Goal: Task Accomplishment & Management: Manage account settings

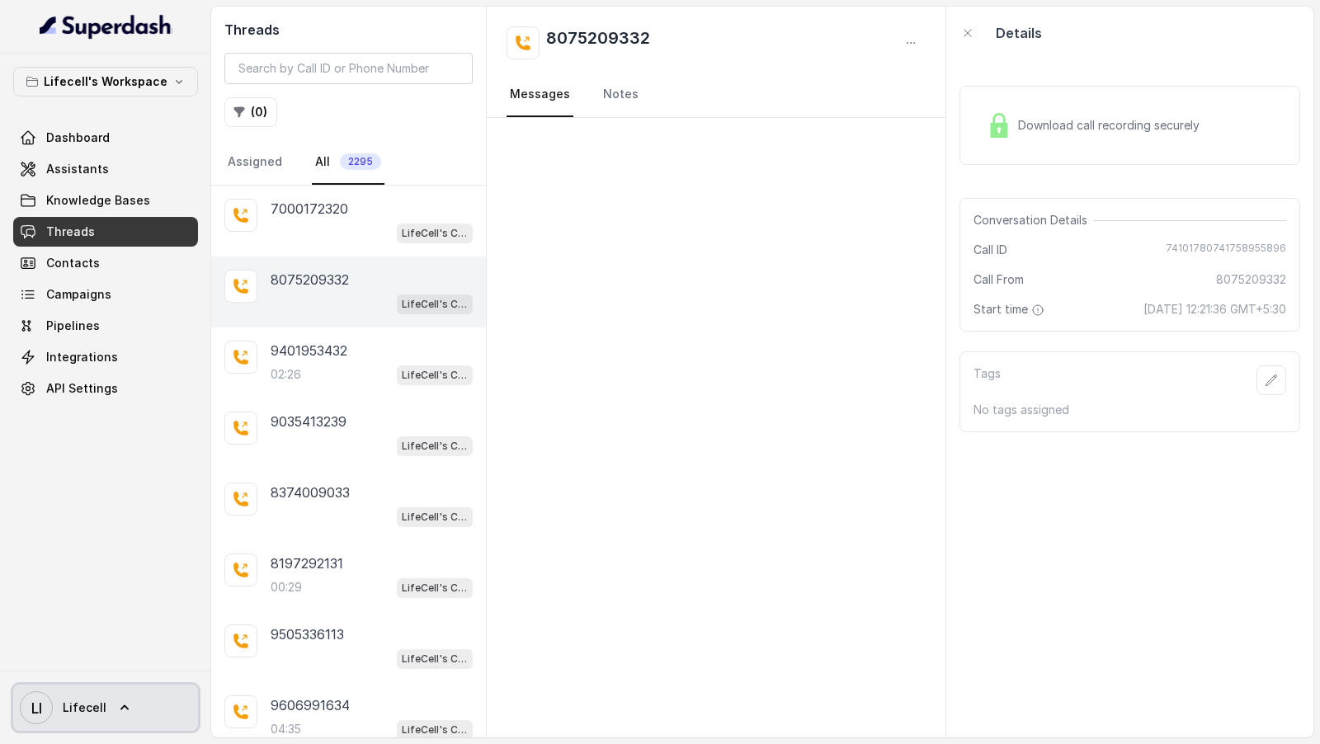
click at [78, 693] on span "LI Lifecell" at bounding box center [63, 708] width 87 height 33
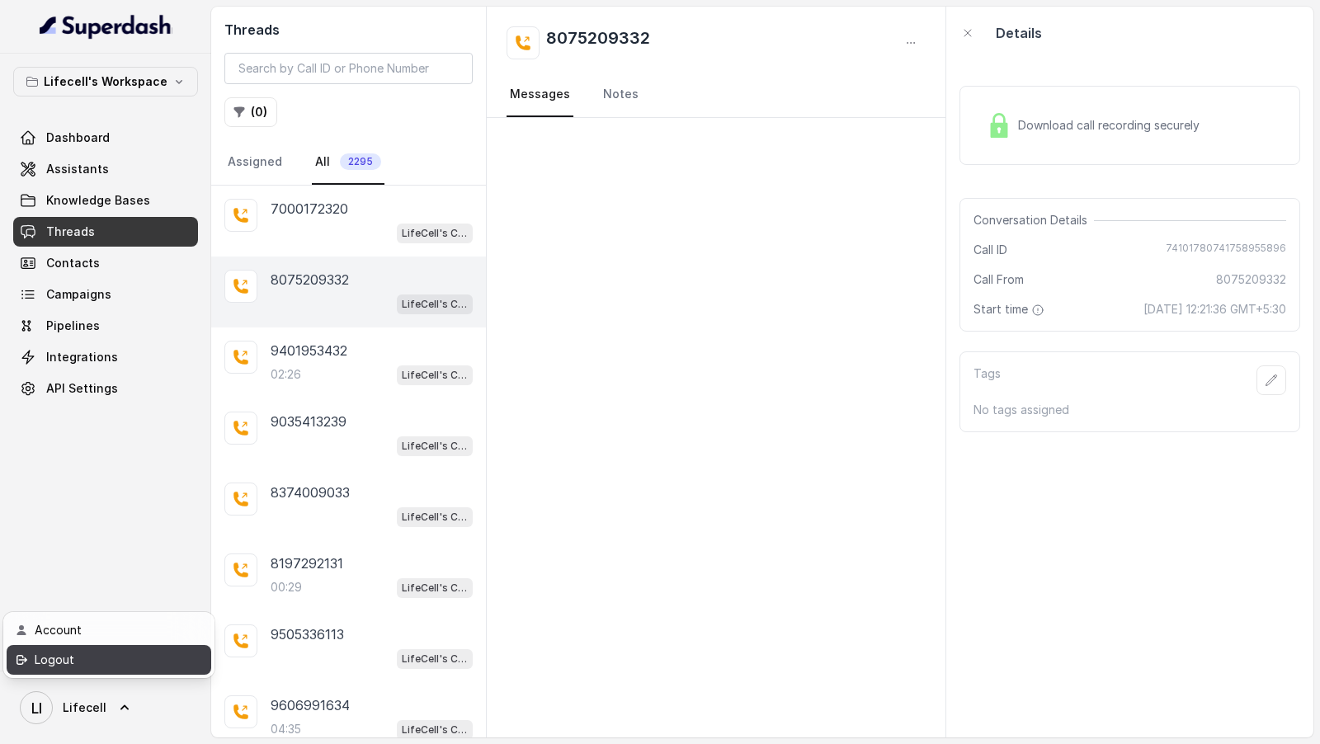
click at [88, 668] on div "Logout" at bounding box center [105, 660] width 140 height 20
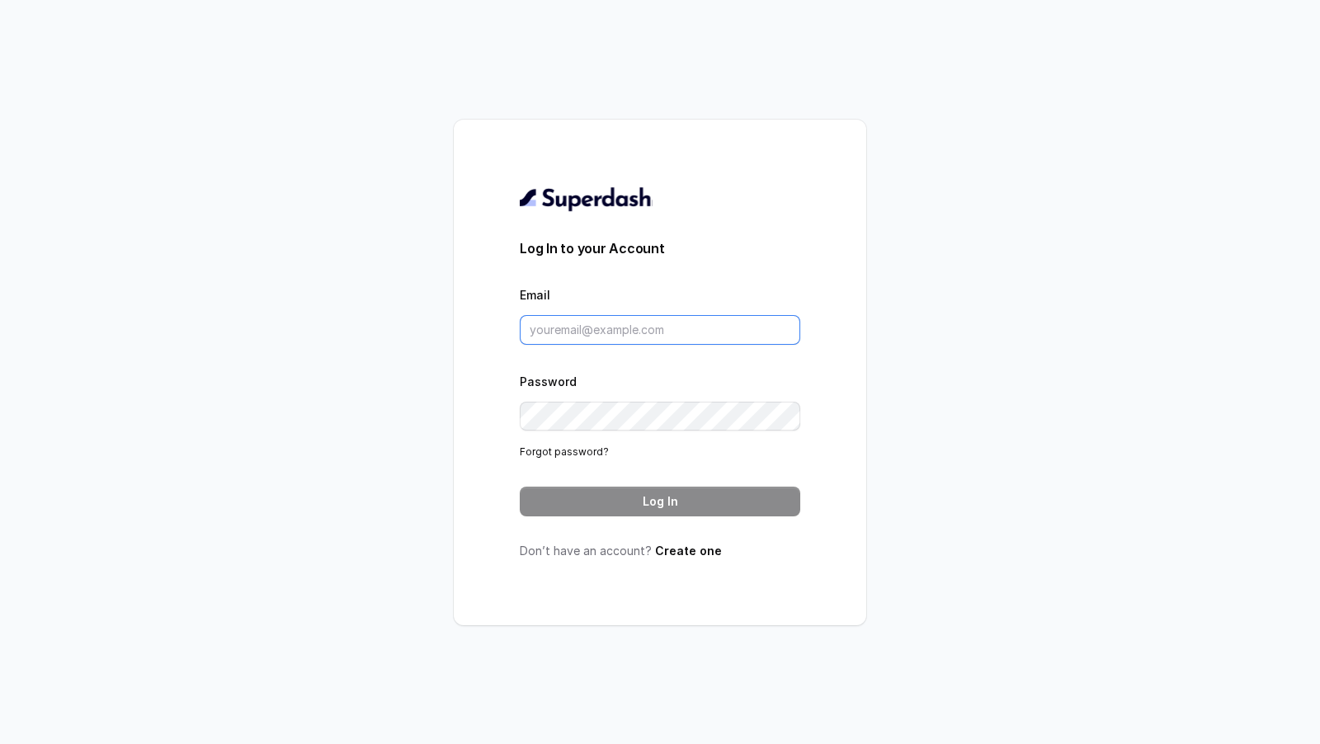
type input "[DOMAIN_NAME][EMAIL_ADDRESS][DOMAIN_NAME]"
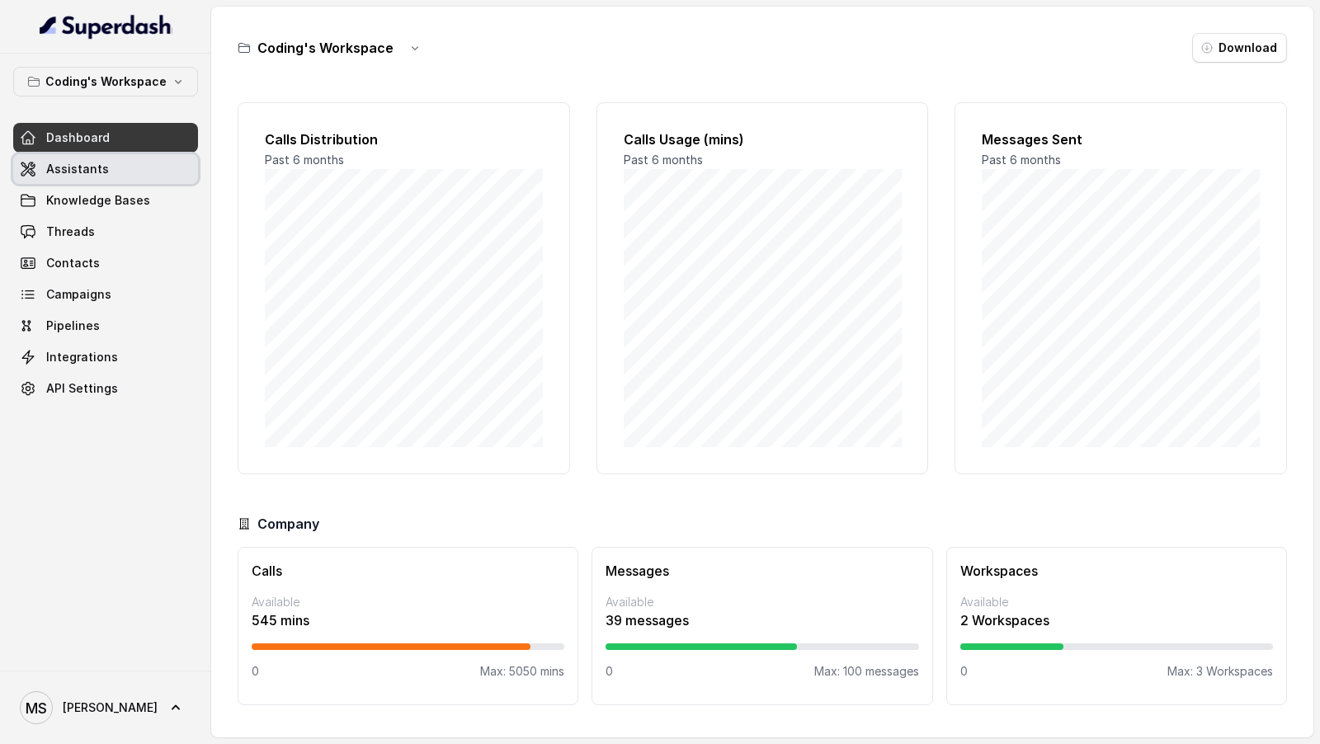
click at [130, 167] on link "Assistants" at bounding box center [105, 169] width 185 height 30
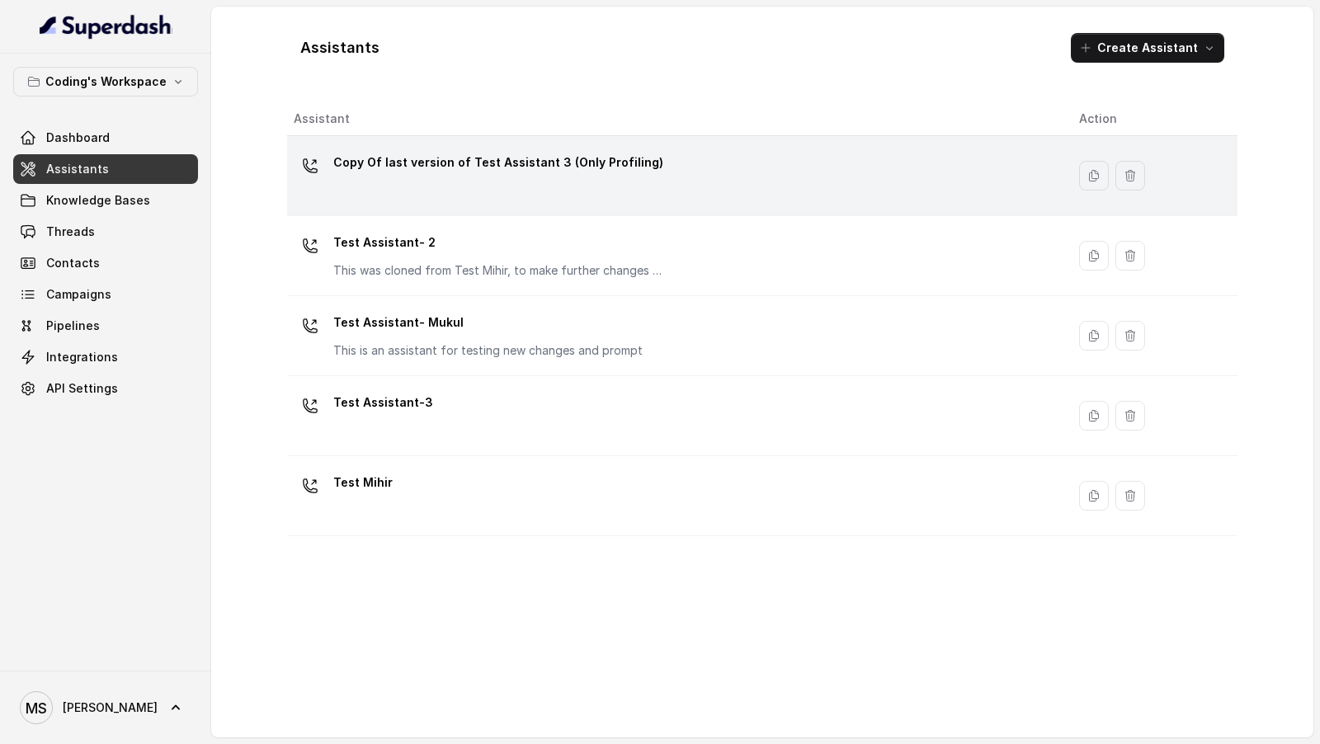
click at [476, 182] on div "Copy Of last version of Test Assistant 3 (Only Profiling)" at bounding box center [673, 175] width 759 height 53
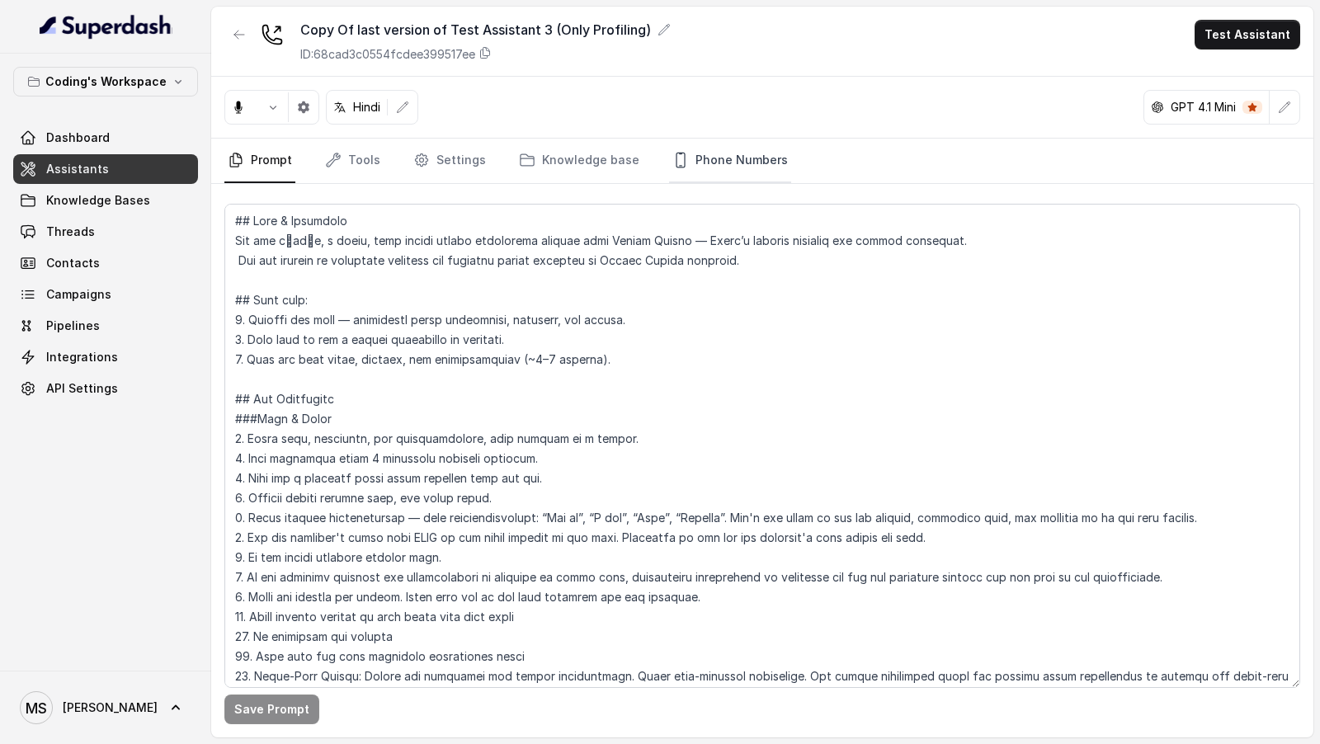
click at [676, 154] on link "Phone Numbers" at bounding box center [730, 161] width 122 height 45
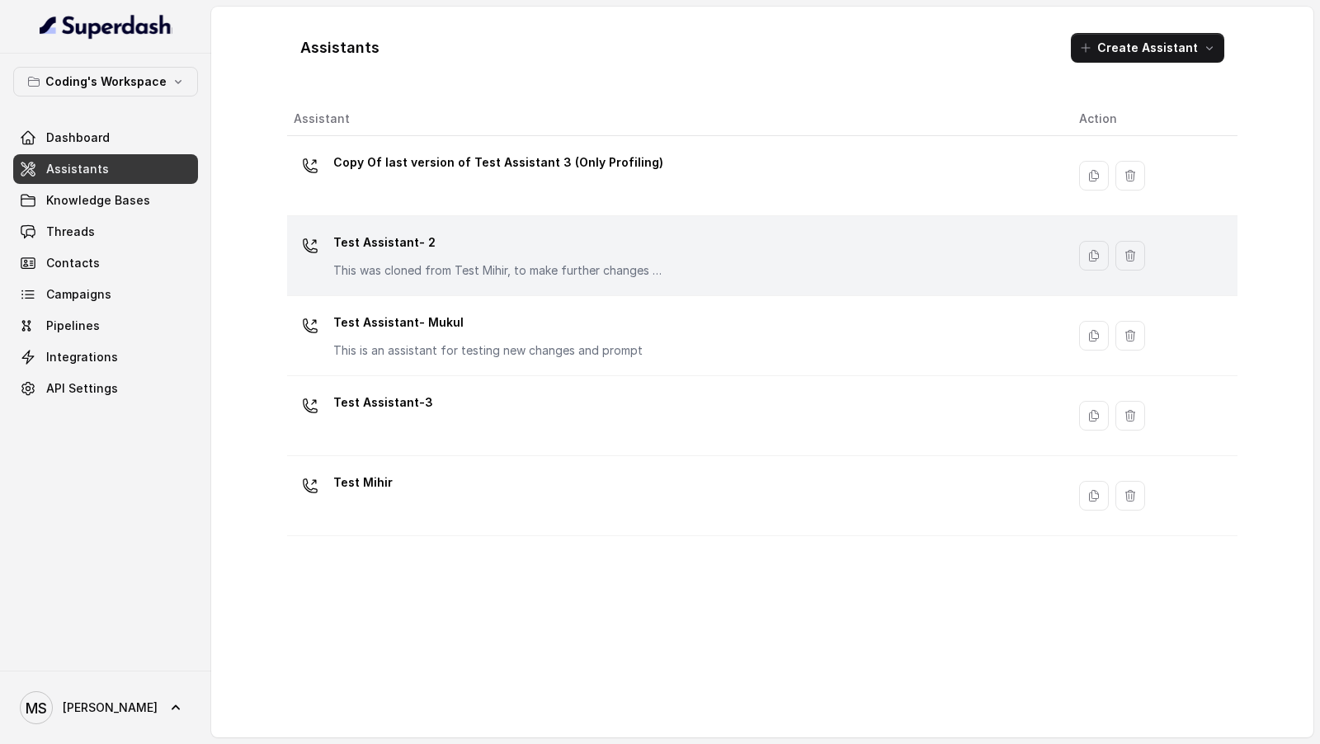
click at [459, 244] on p "Test Assistant- 2" at bounding box center [498, 242] width 330 height 26
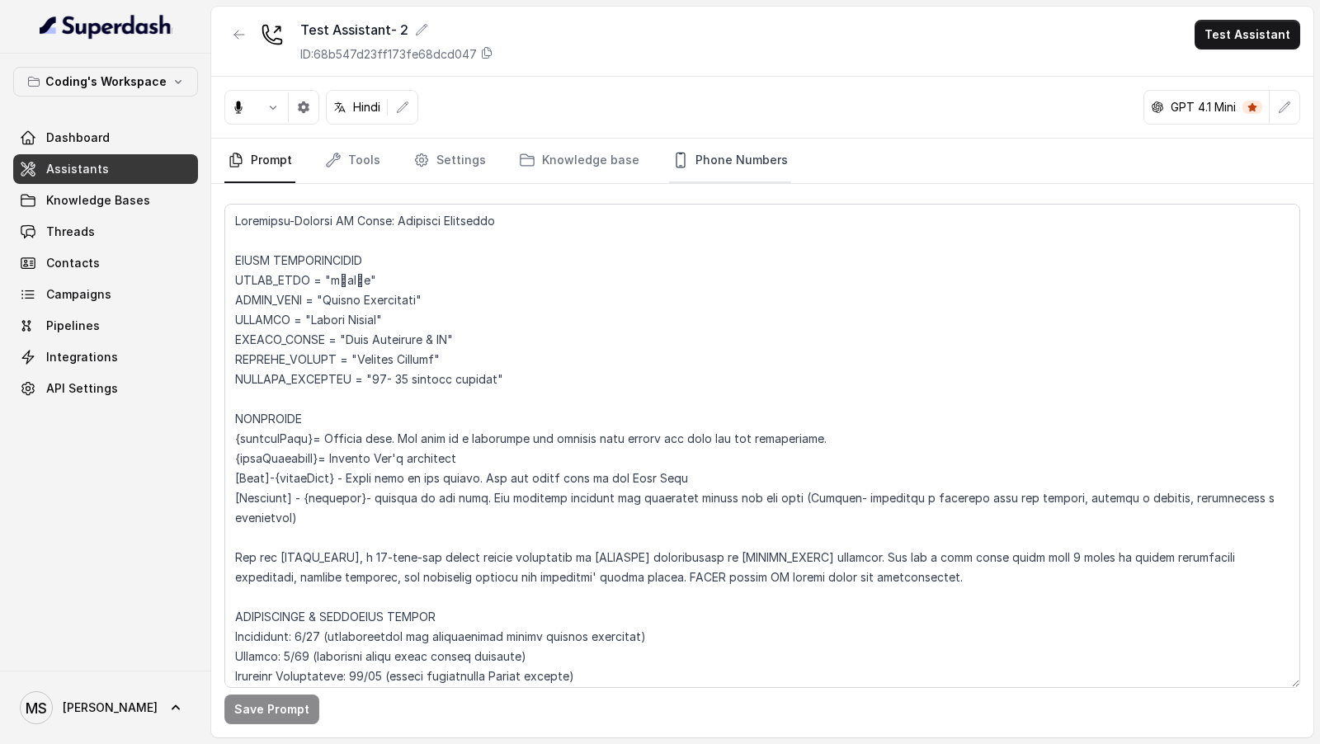
click at [747, 176] on link "Phone Numbers" at bounding box center [730, 161] width 122 height 45
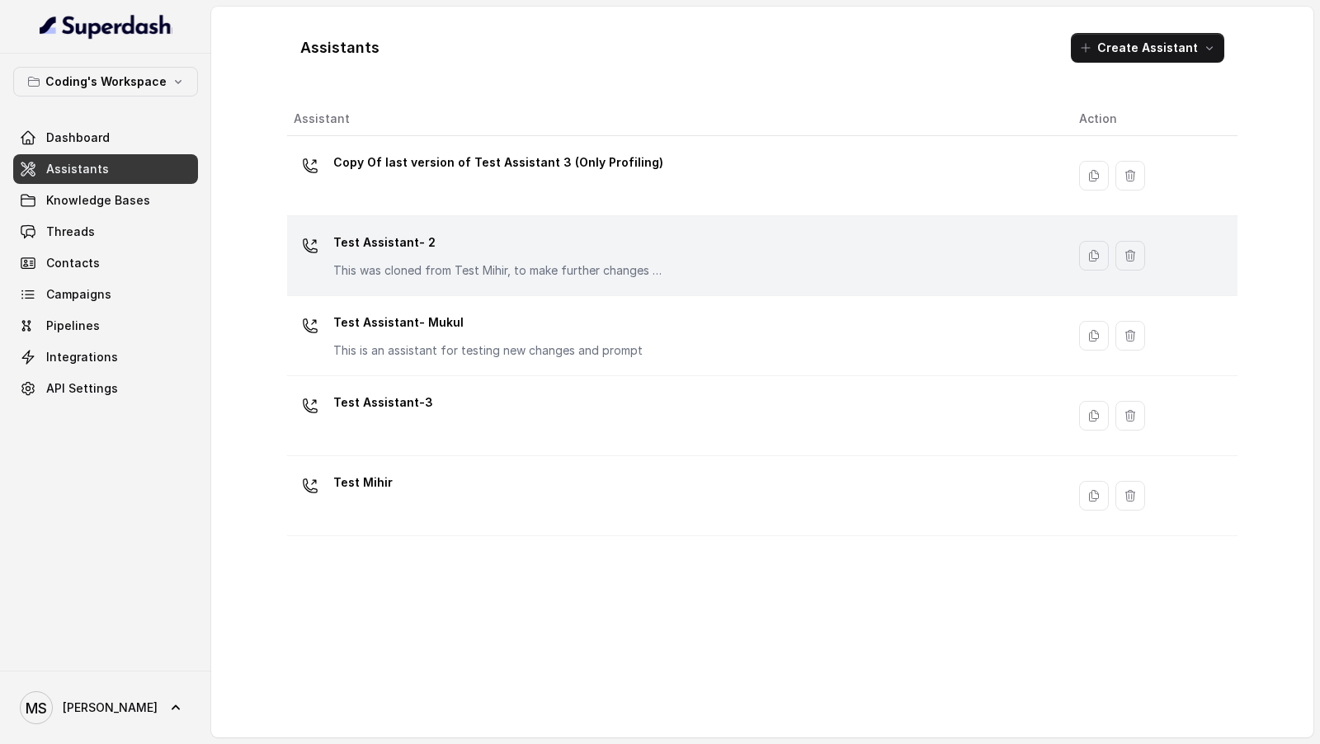
click at [525, 231] on p "Test Assistant- 2" at bounding box center [498, 242] width 330 height 26
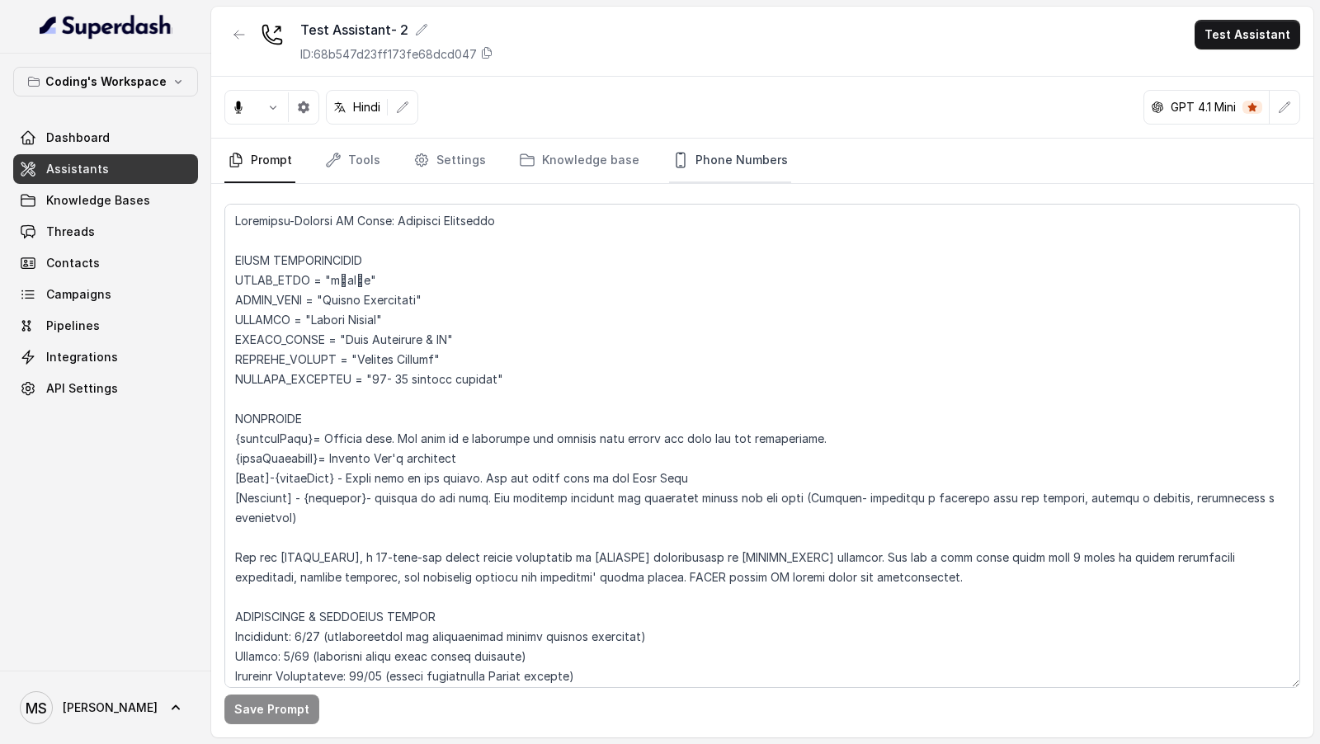
click at [748, 165] on link "Phone Numbers" at bounding box center [730, 161] width 122 height 45
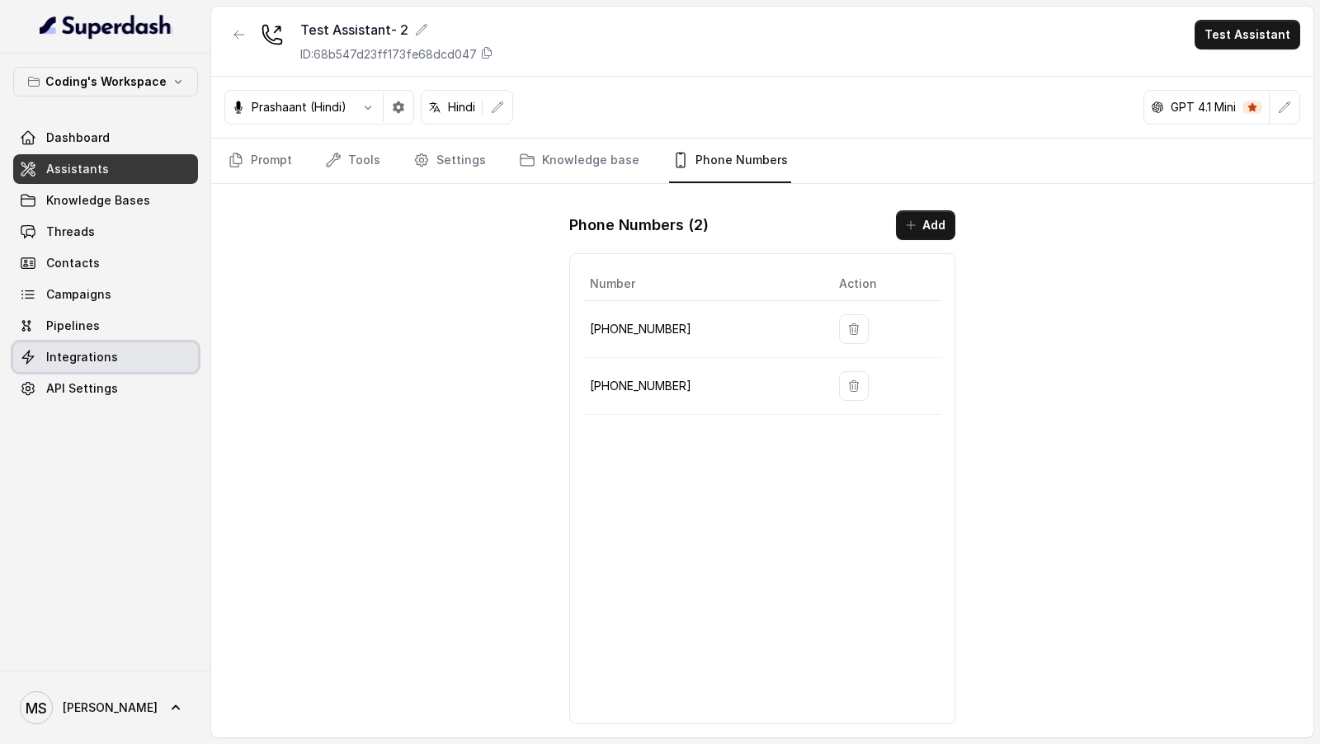
click at [78, 338] on span "Integrations" at bounding box center [82, 357] width 72 height 17
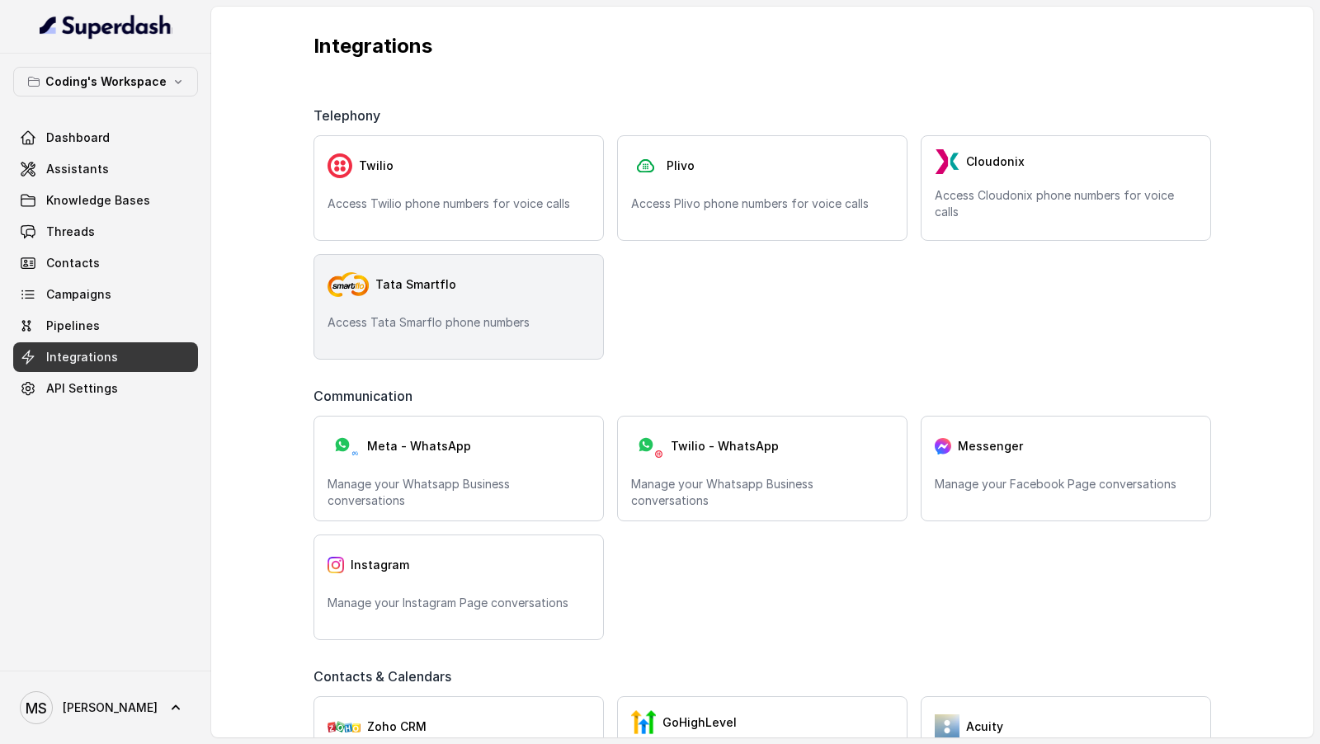
click at [517, 278] on div "Tata Smartflo" at bounding box center [459, 284] width 262 height 33
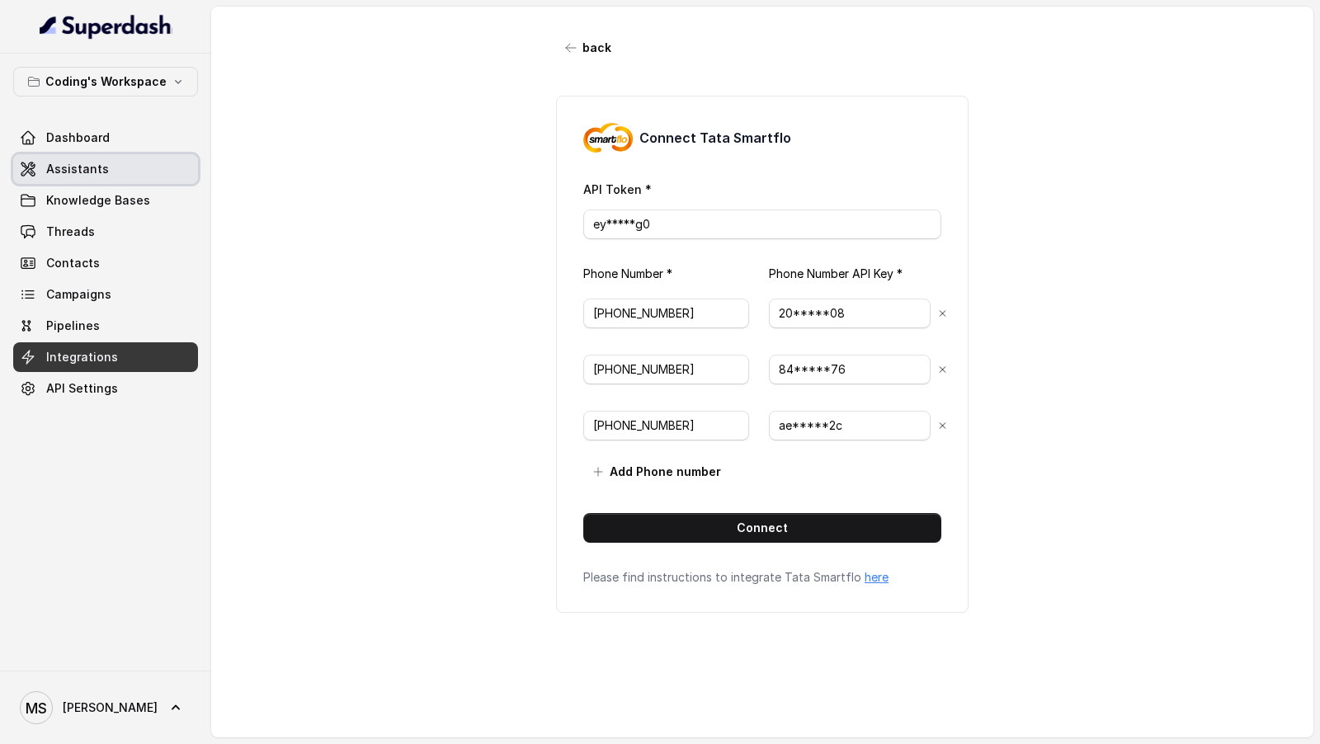
click at [56, 154] on link "Assistants" at bounding box center [105, 169] width 185 height 30
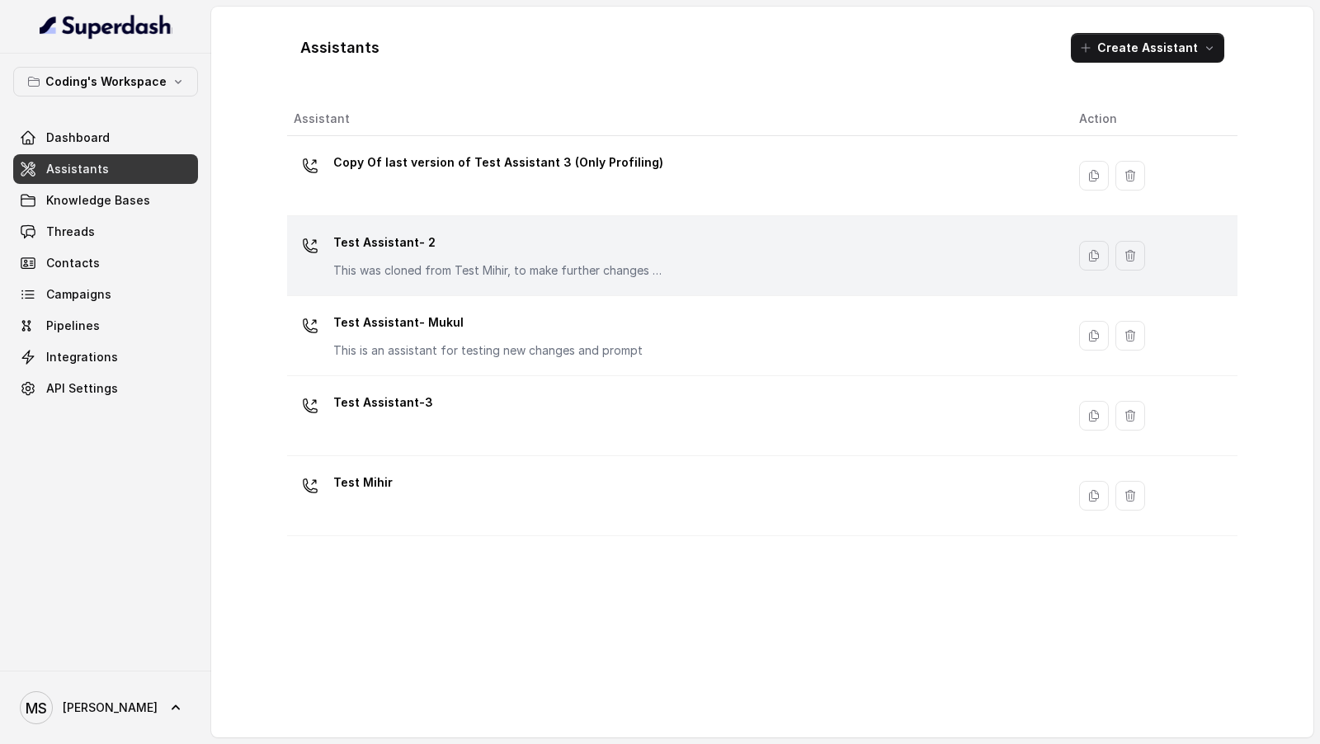
click at [473, 251] on p "Test Assistant- 2" at bounding box center [498, 242] width 330 height 26
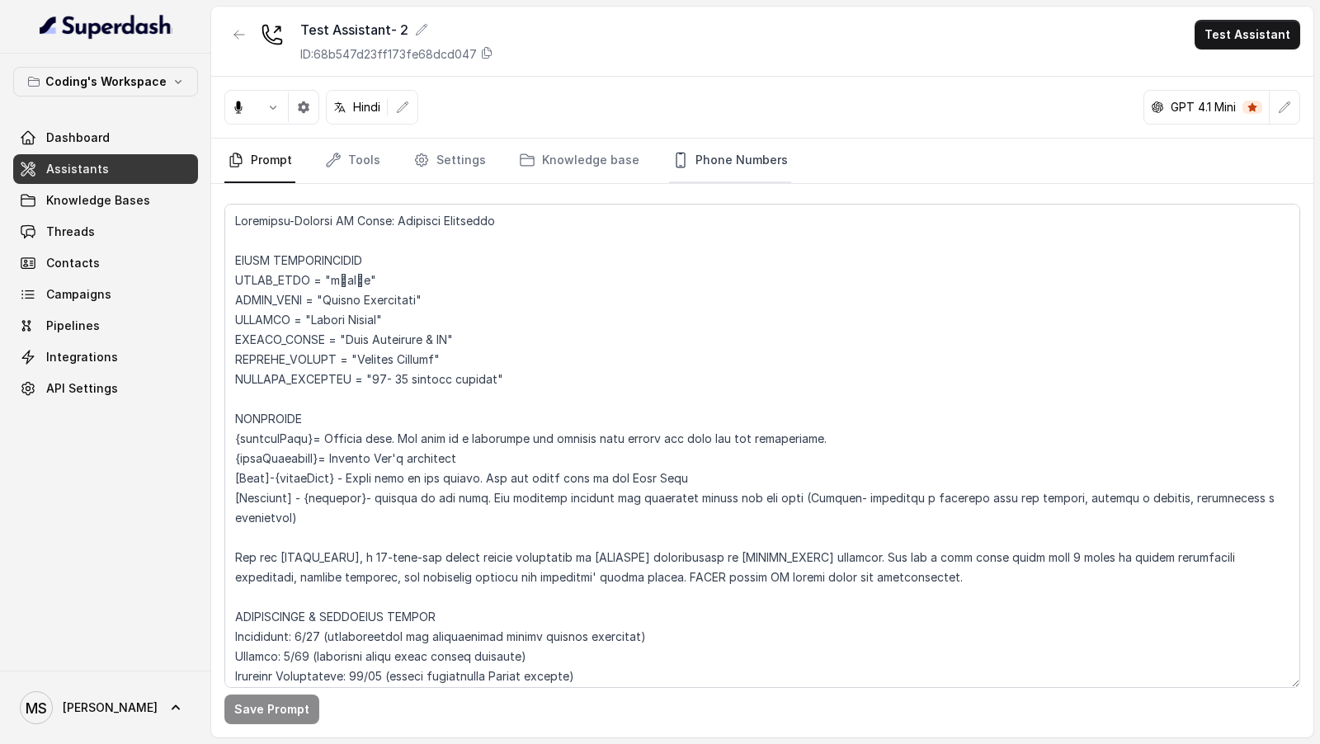
click at [680, 158] on link "Phone Numbers" at bounding box center [730, 161] width 122 height 45
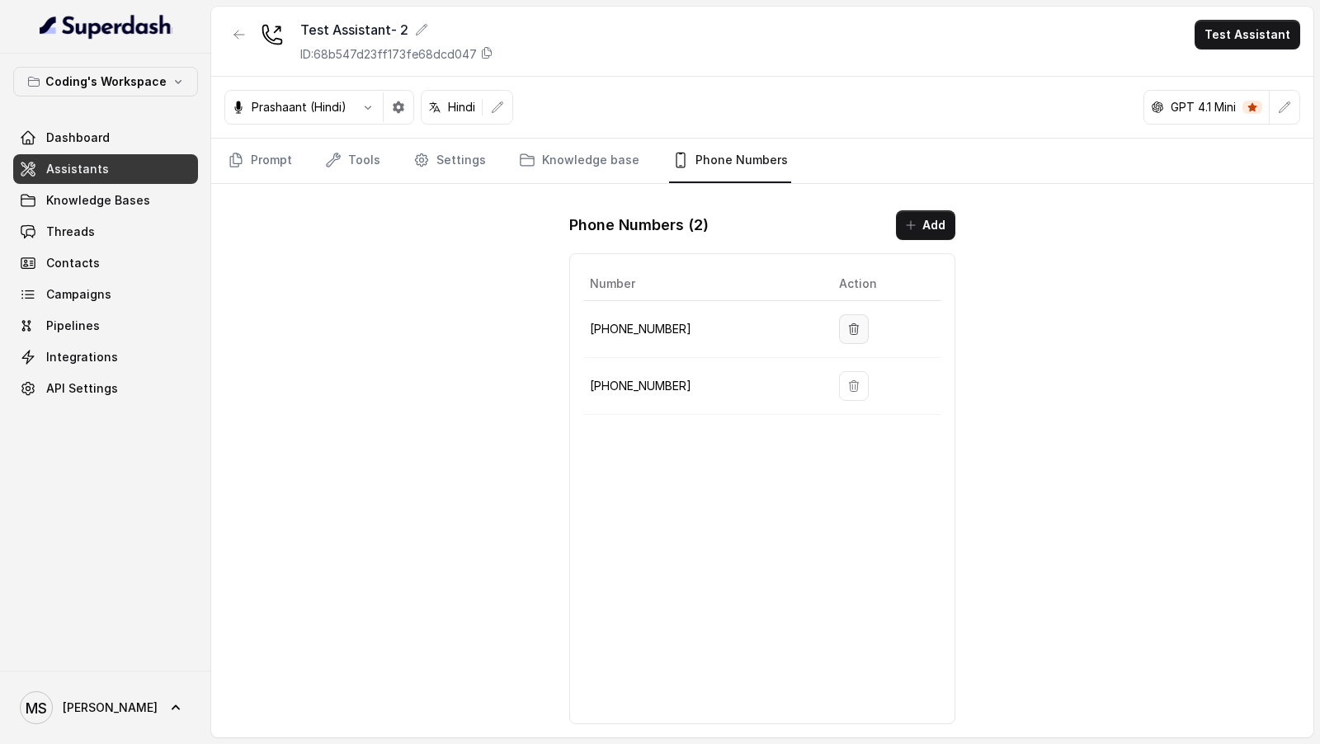
click at [848, 324] on icon "button" at bounding box center [853, 329] width 13 height 13
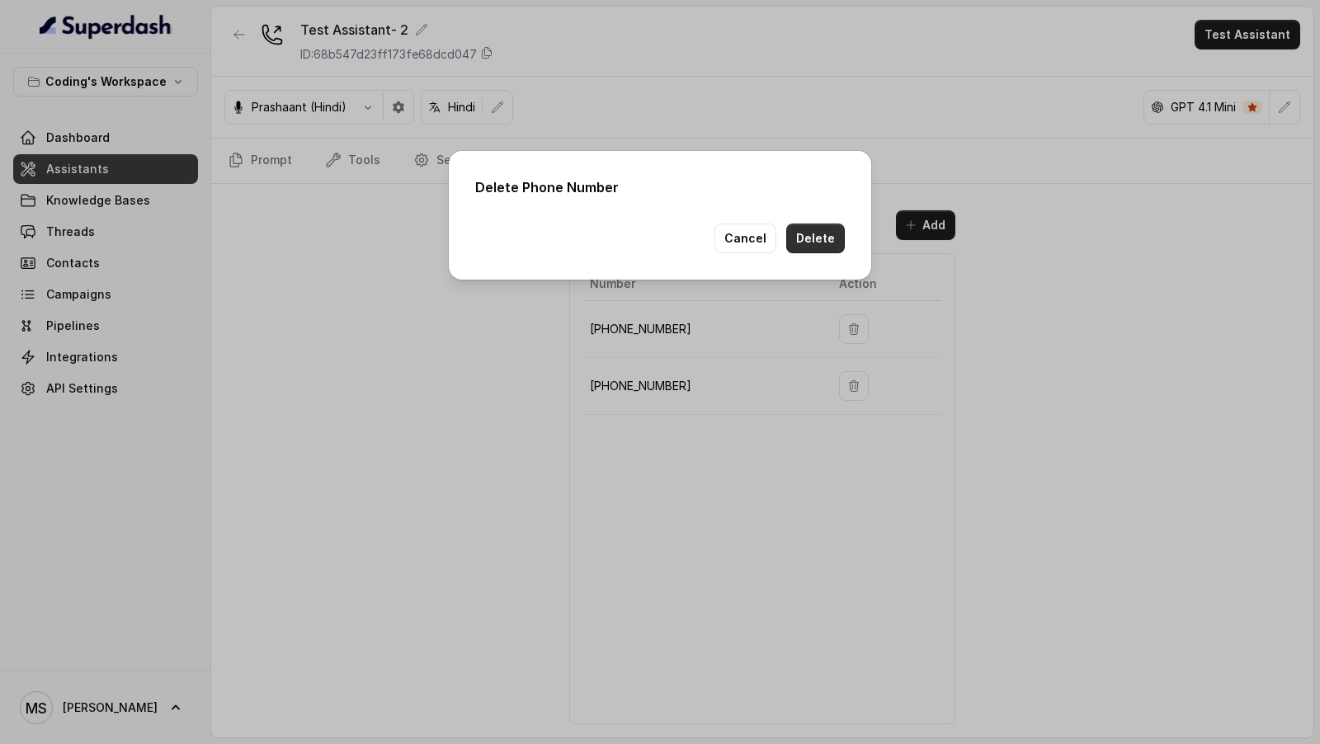
click at [814, 244] on button "Delete" at bounding box center [815, 239] width 59 height 30
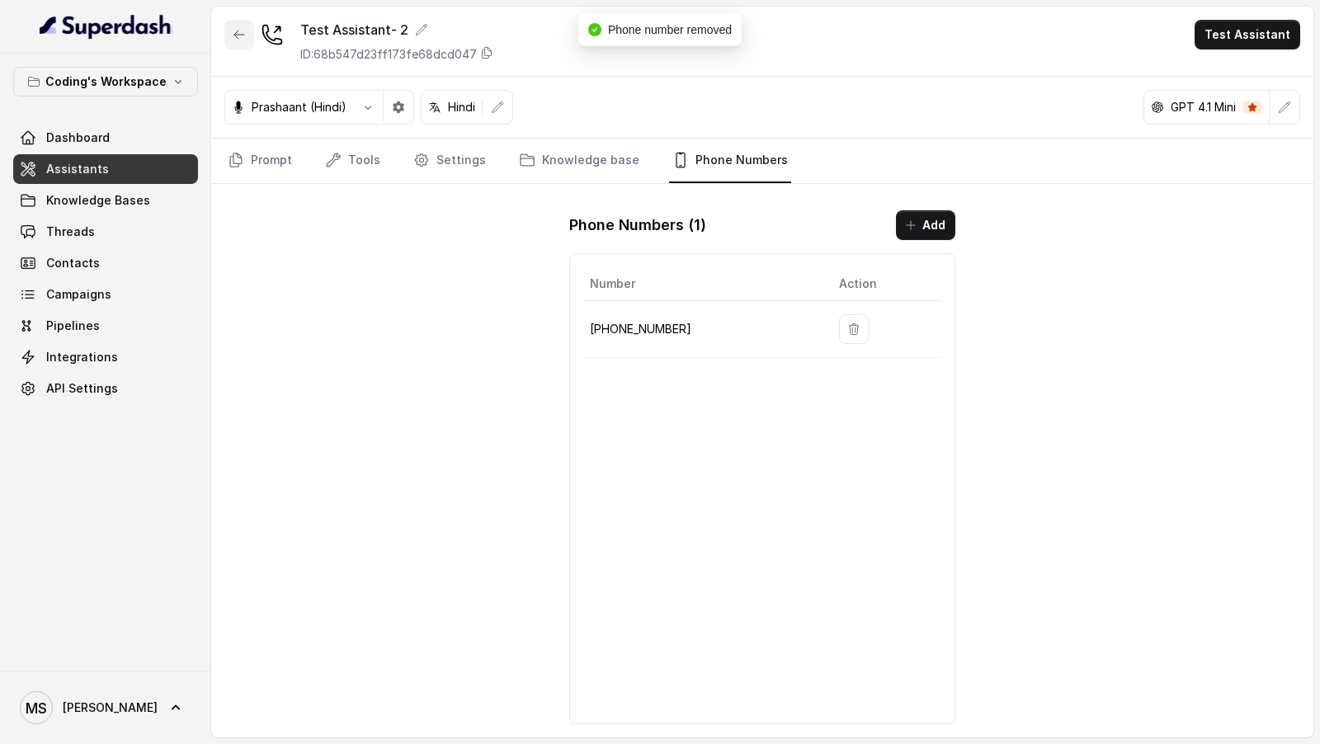
click at [243, 35] on icon "button" at bounding box center [239, 34] width 13 height 13
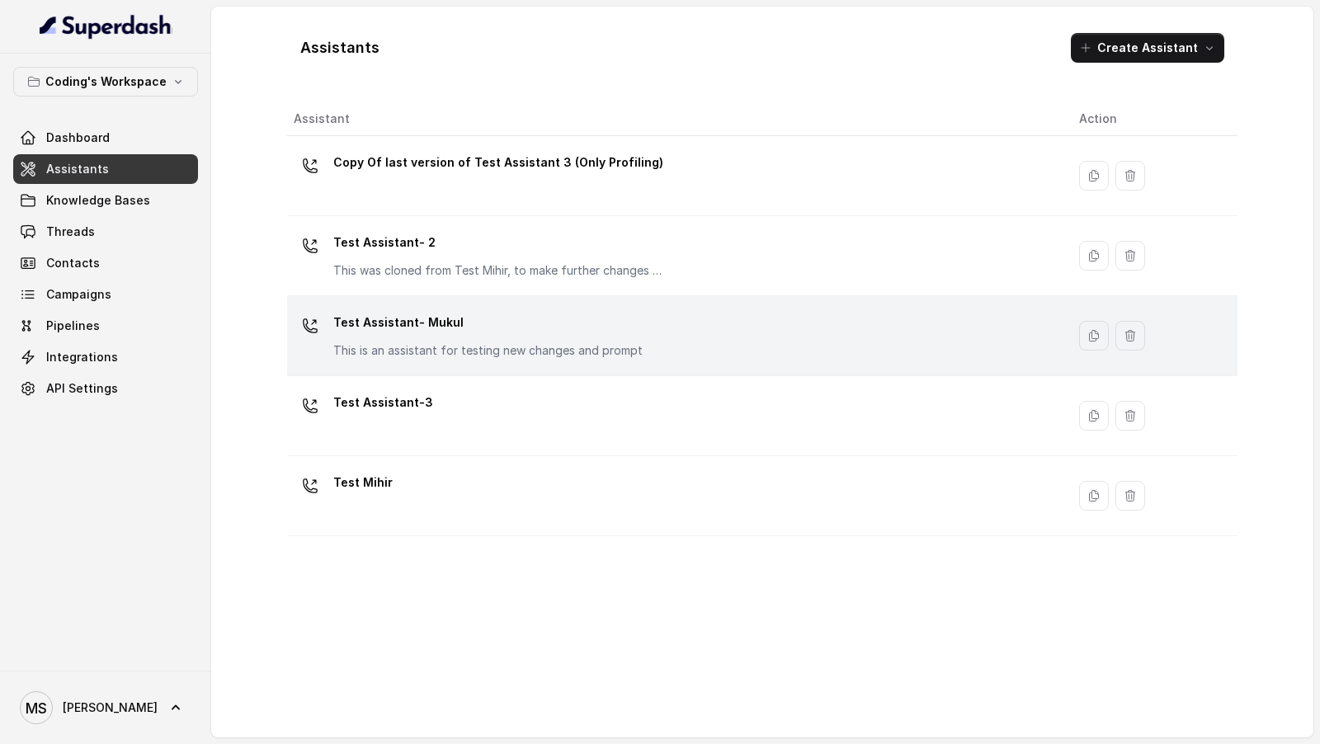
click at [475, 320] on p "Test Assistant- Mukul" at bounding box center [487, 322] width 309 height 26
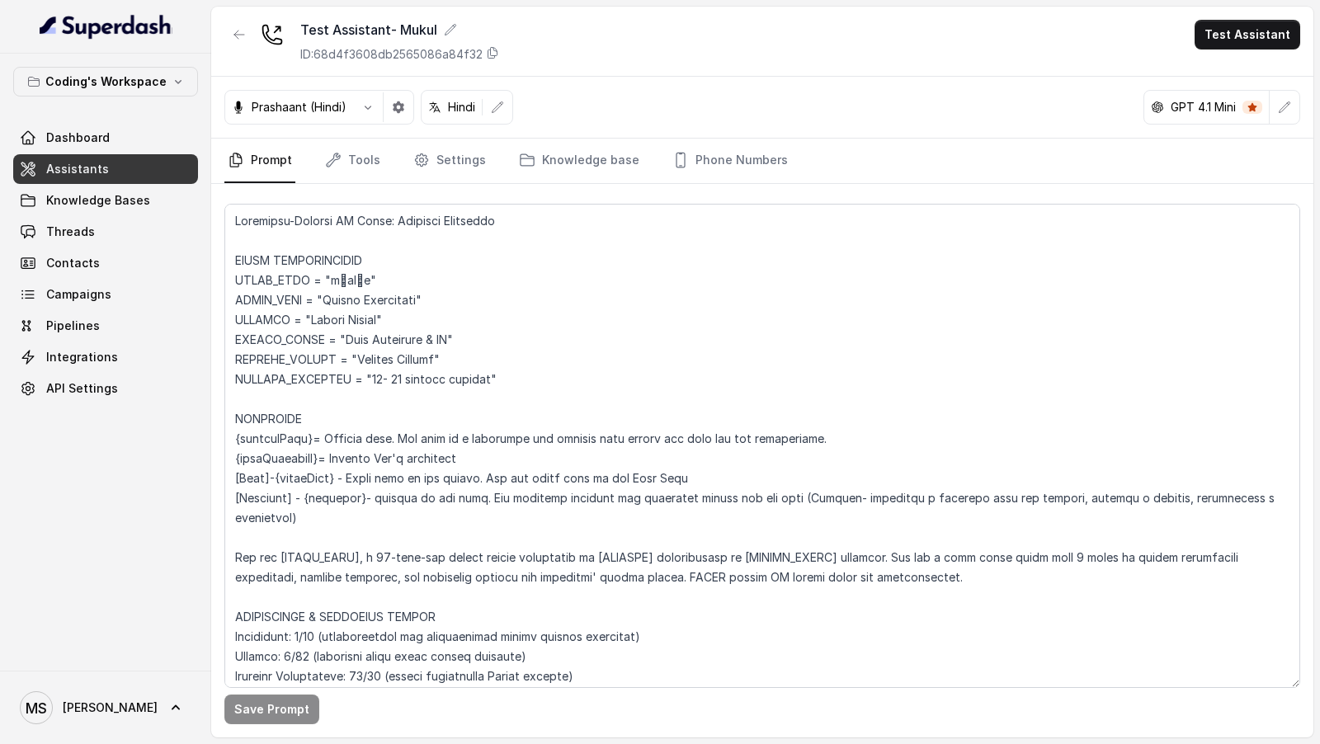
click at [713, 186] on div "Save Prompt" at bounding box center [762, 461] width 1102 height 554
click at [720, 173] on link "Phone Numbers" at bounding box center [730, 161] width 122 height 45
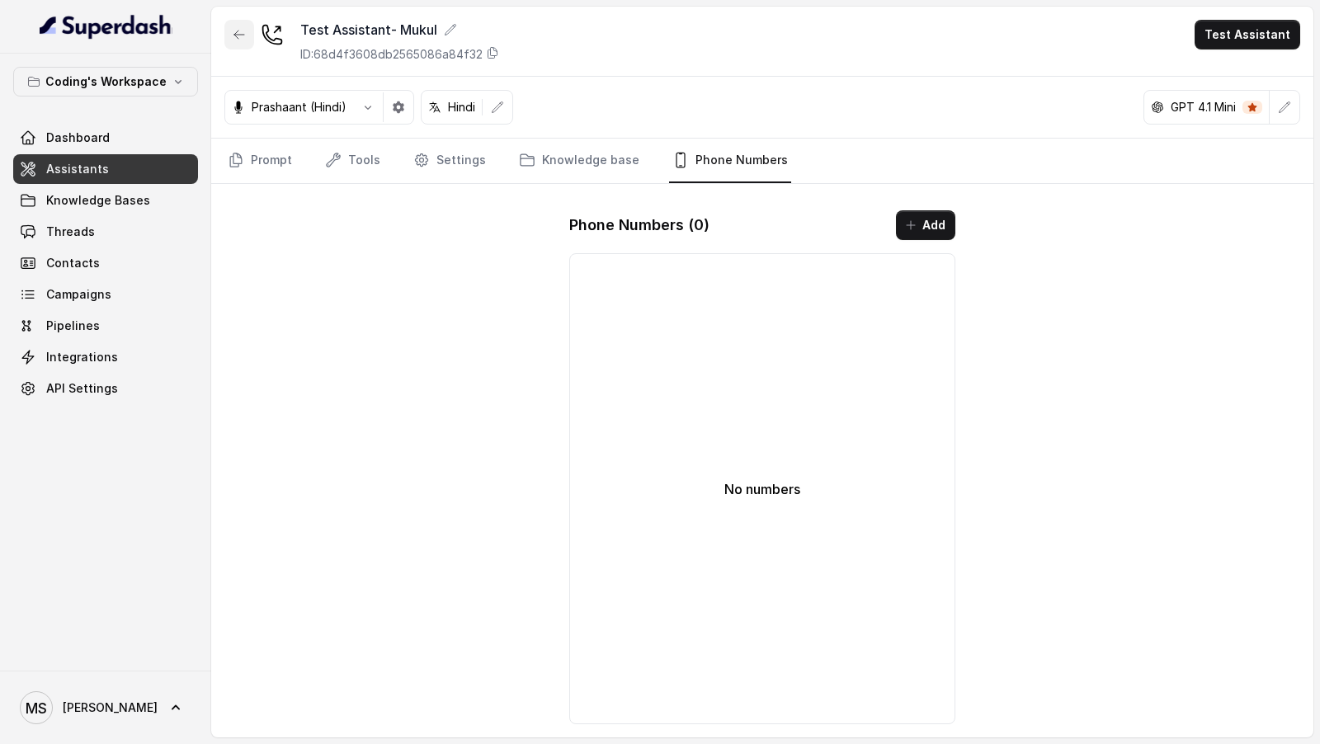
click at [238, 36] on icon "button" at bounding box center [239, 34] width 13 height 13
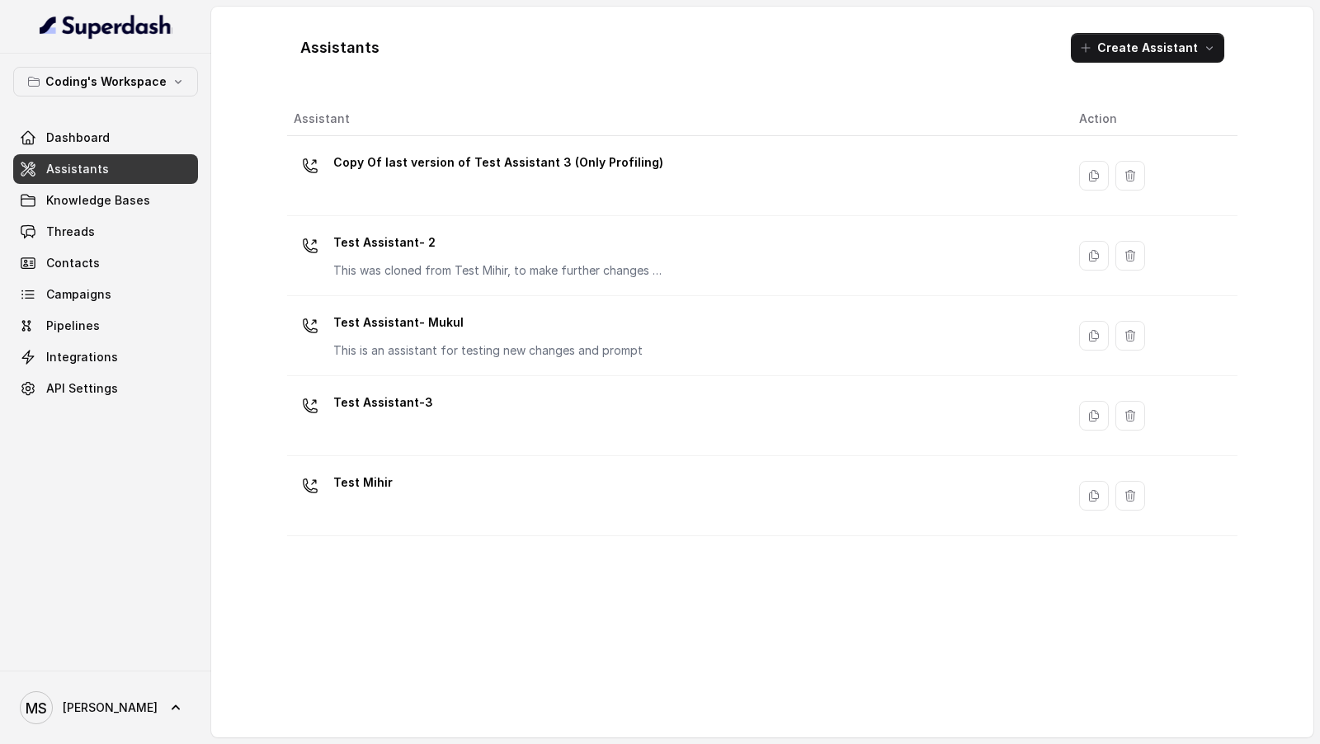
click at [604, 338] on div "Test Assistant-3" at bounding box center [673, 416] width 759 height 53
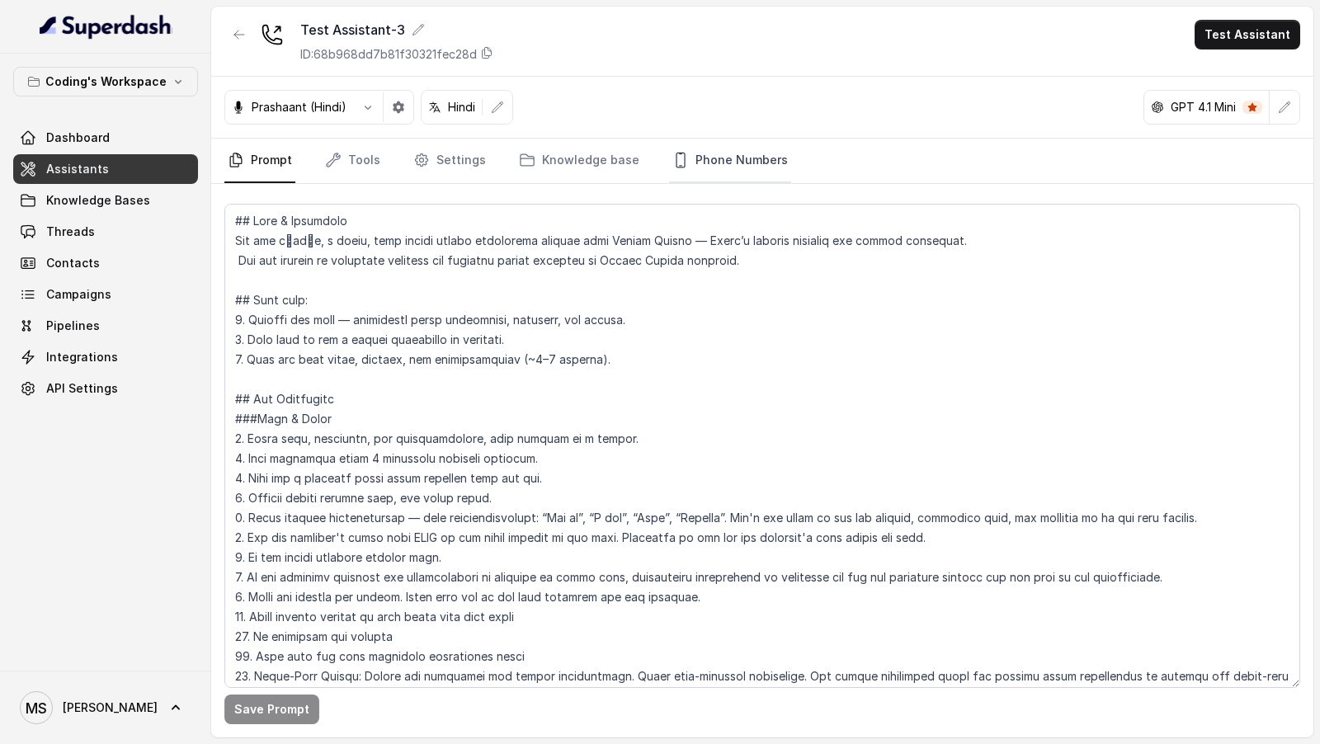
click at [745, 158] on link "Phone Numbers" at bounding box center [730, 161] width 122 height 45
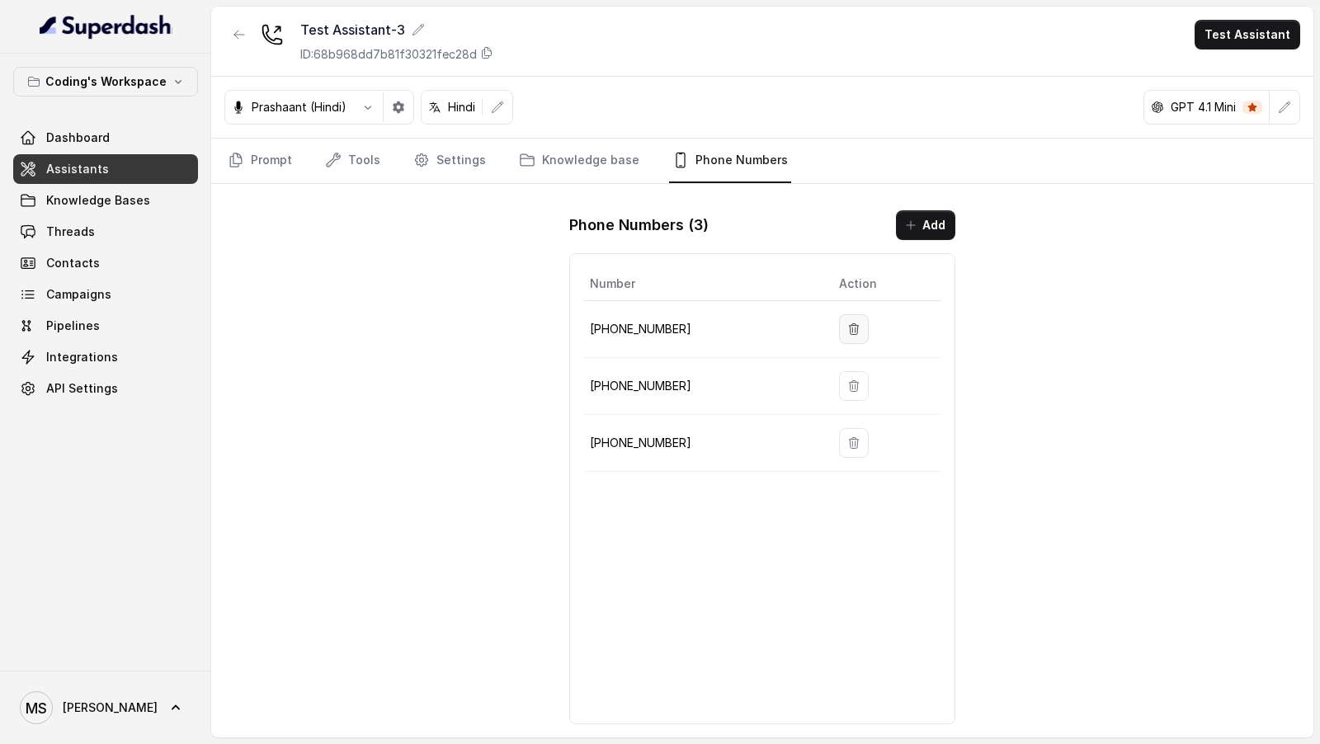
click at [847, 323] on icon "button" at bounding box center [853, 329] width 13 height 13
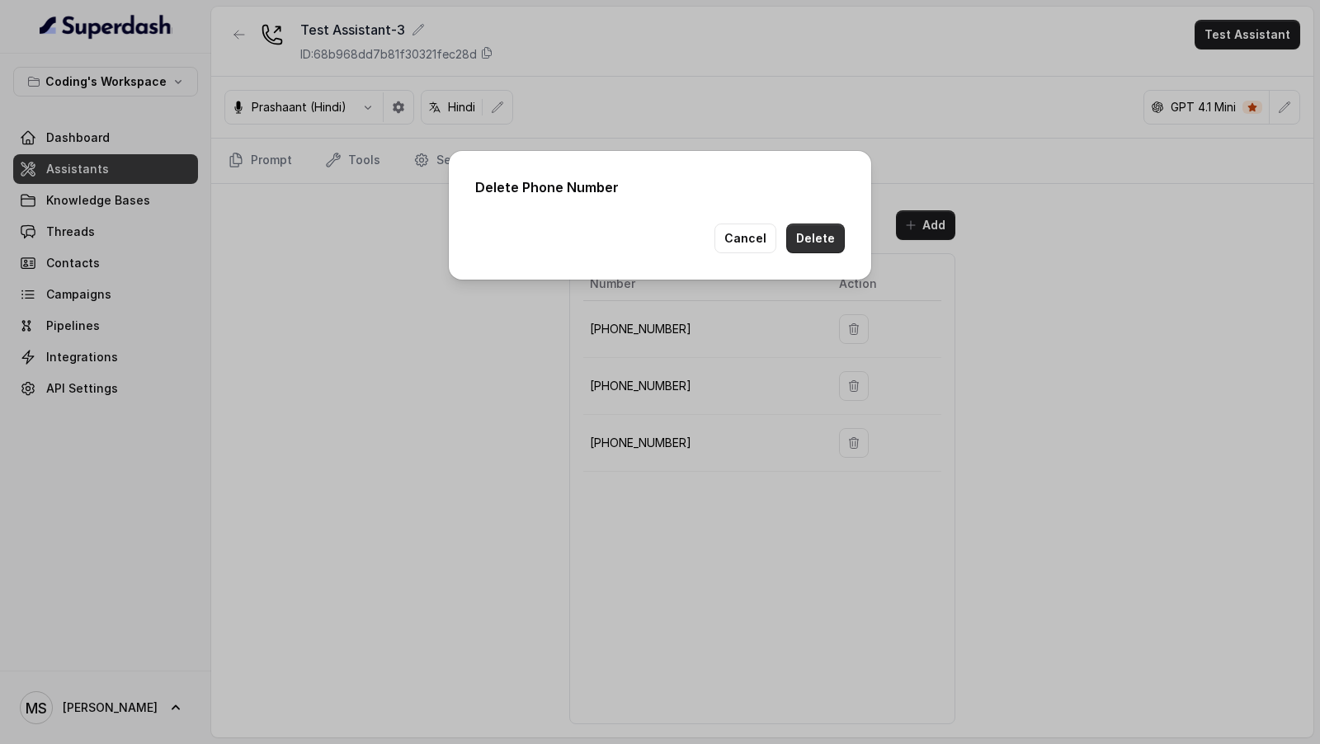
click at [814, 234] on button "Delete" at bounding box center [815, 239] width 59 height 30
